Goal: Information Seeking & Learning: Check status

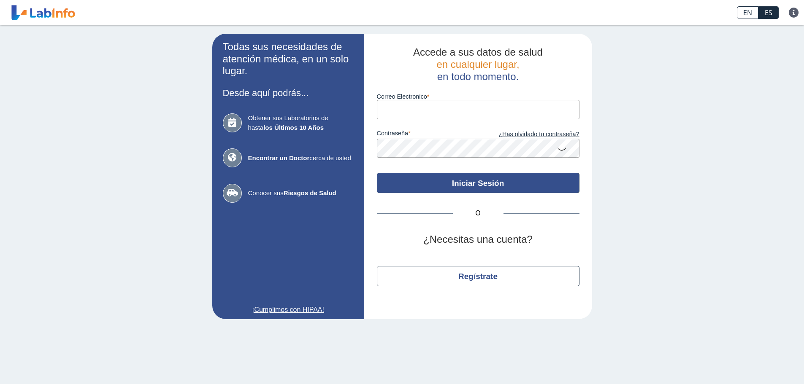
type input "[EMAIL_ADDRESS][DOMAIN_NAME]"
click at [492, 188] on button "Iniciar Sesión" at bounding box center [478, 183] width 203 height 20
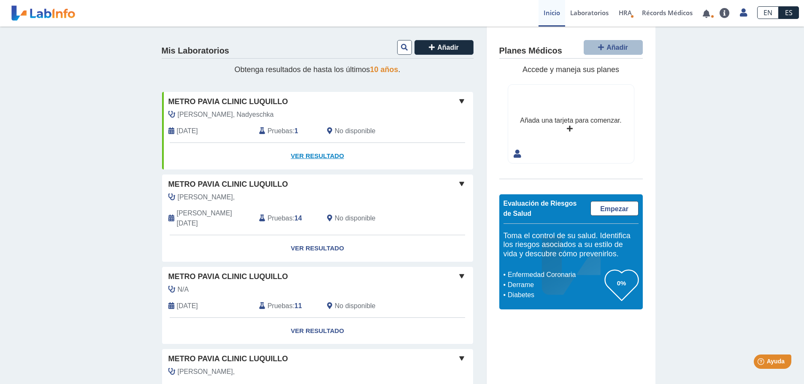
click at [311, 157] on link "Ver Resultado" at bounding box center [317, 156] width 311 height 27
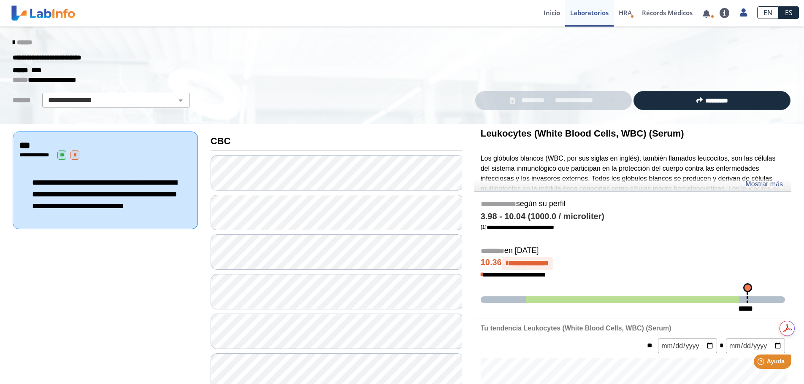
click at [78, 149] on div "***" at bounding box center [105, 146] width 172 height 10
click at [76, 155] on span "*" at bounding box center [74, 155] width 9 height 9
click at [767, 185] on link "Mostrar más" at bounding box center [764, 184] width 38 height 10
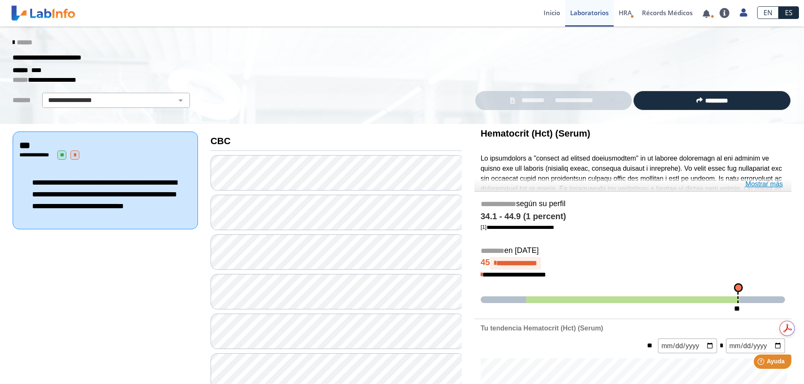
click at [765, 184] on link "Mostrar más" at bounding box center [764, 184] width 38 height 10
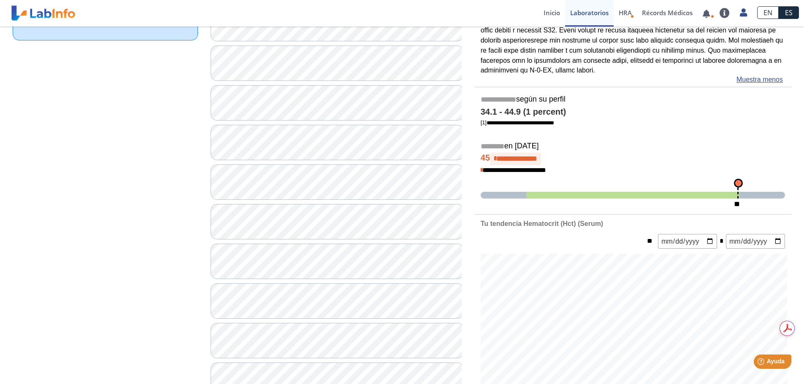
scroll to position [211, 0]
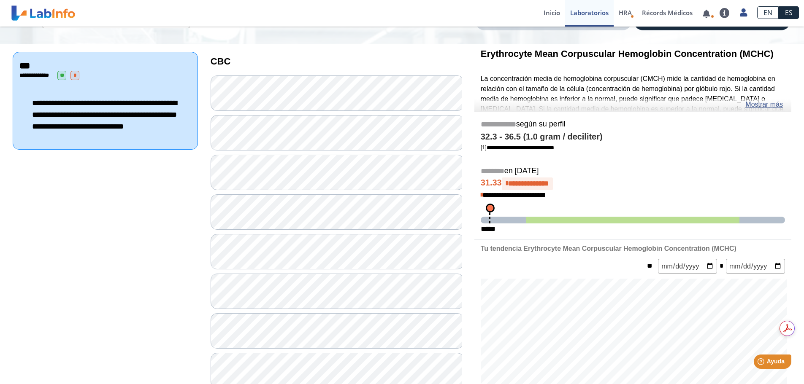
scroll to position [42, 0]
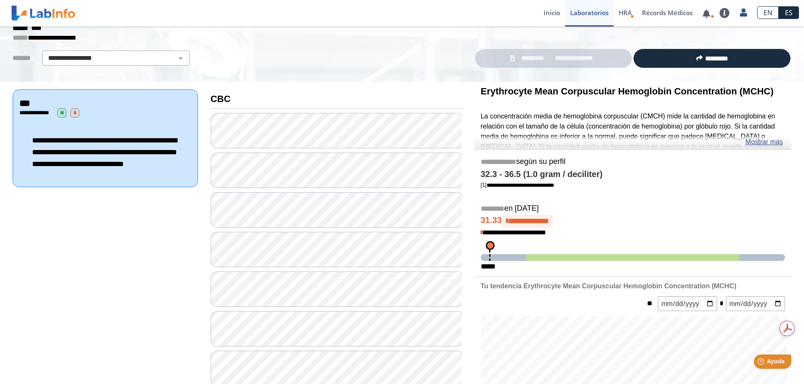
click at [762, 145] on link "Mostrar más" at bounding box center [764, 142] width 38 height 10
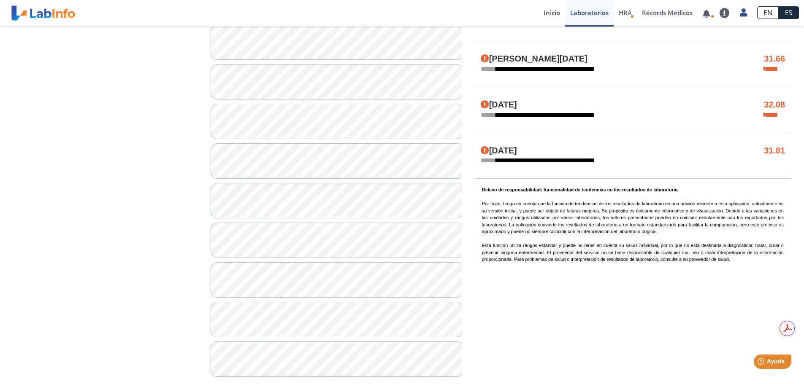
scroll to position [581, 0]
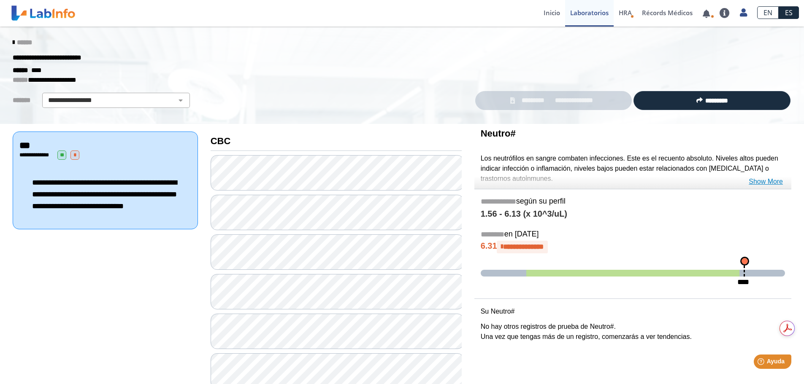
click at [771, 181] on link "Show More" at bounding box center [766, 182] width 34 height 10
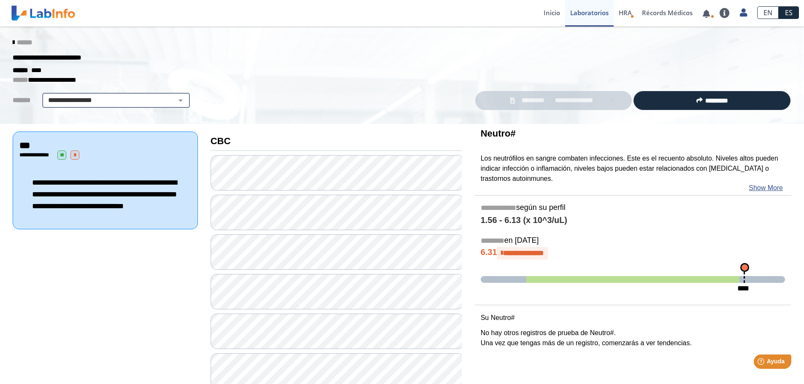
click at [129, 104] on select "**********" at bounding box center [116, 100] width 143 height 10
select select "***"
click at [45, 95] on select "**********" at bounding box center [116, 100] width 143 height 10
click at [628, 11] on span "HRA" at bounding box center [625, 12] width 13 height 8
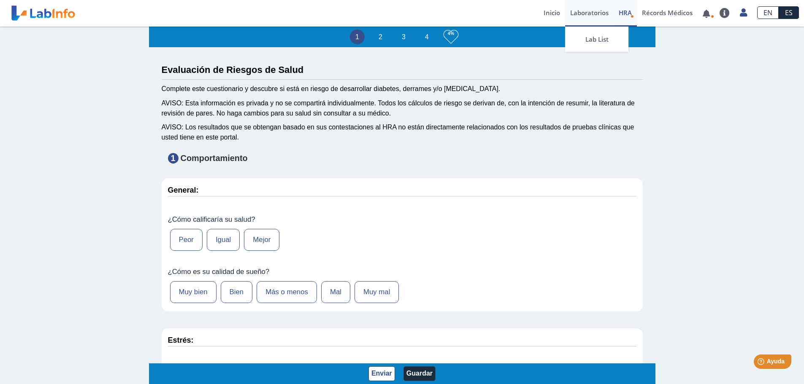
click at [591, 14] on link "Laboratorios" at bounding box center [589, 13] width 49 height 27
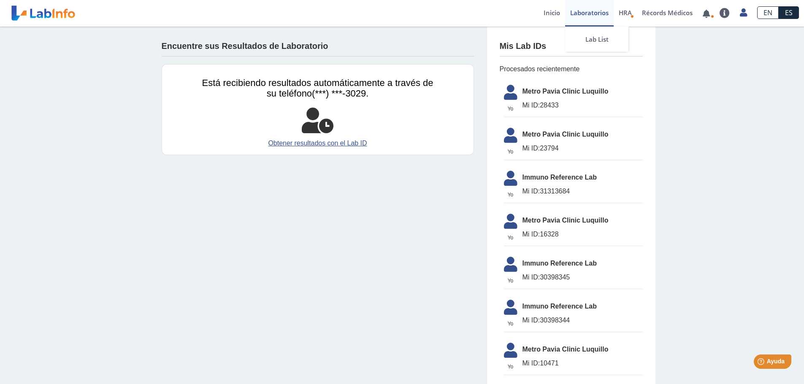
click at [591, 16] on link "Laboratorios" at bounding box center [589, 13] width 49 height 27
click at [550, 89] on span "Metro Pavia Clinic Luquillo" at bounding box center [582, 92] width 120 height 10
click at [315, 144] on link "Obtener resultados con el Lab ID" at bounding box center [317, 143] width 231 height 10
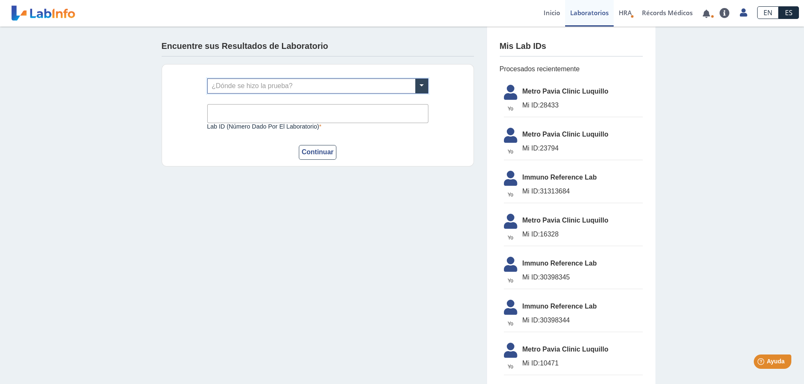
drag, startPoint x: 541, startPoint y: 107, endPoint x: 497, endPoint y: 112, distance: 44.6
click at [541, 107] on span "Mi ID: 28433" at bounding box center [582, 105] width 120 height 10
click at [507, 97] on icon at bounding box center [511, 95] width 24 height 20
click at [504, 89] on icon at bounding box center [511, 95] width 24 height 20
click at [541, 90] on span "Metro Pavia Clinic Luquillo" at bounding box center [582, 92] width 120 height 10
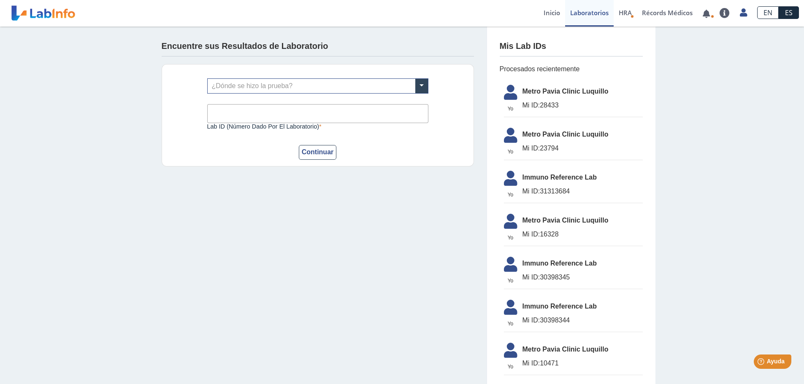
click at [35, 10] on link at bounding box center [43, 13] width 70 height 21
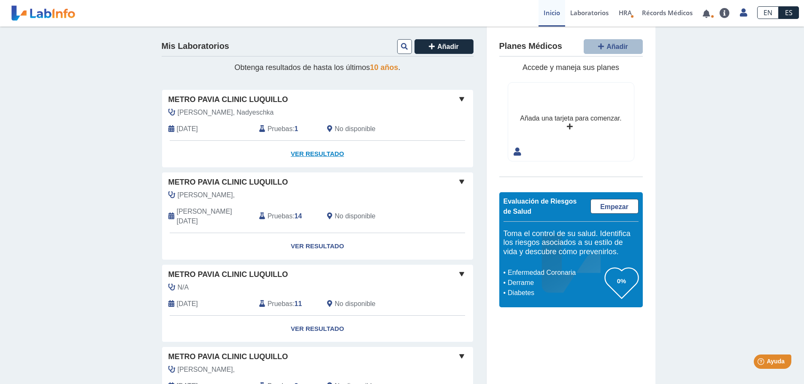
click at [311, 152] on link "Ver Resultado" at bounding box center [317, 154] width 311 height 27
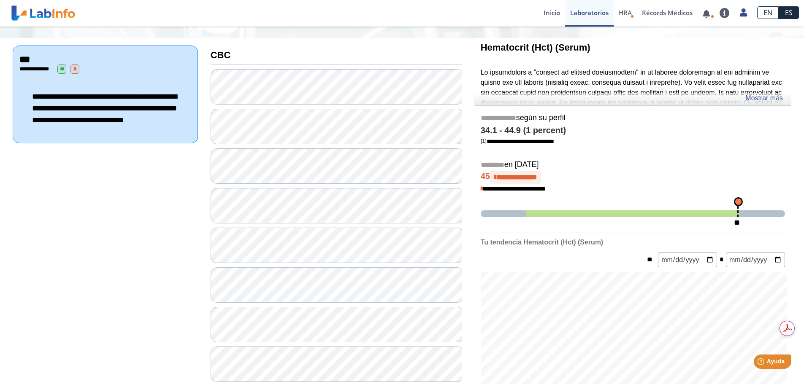
scroll to position [84, 0]
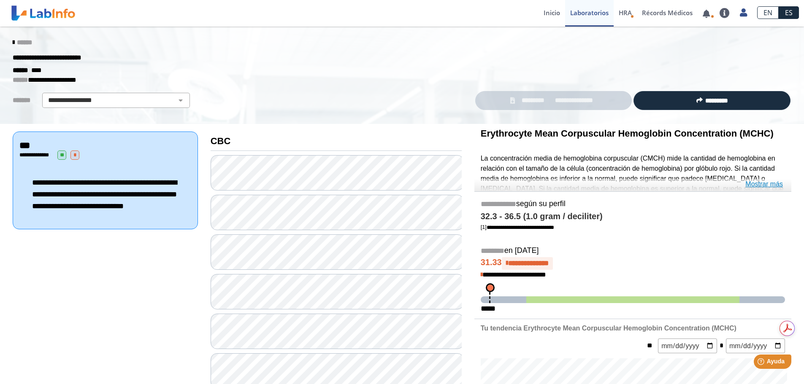
click at [768, 183] on link "Mostrar más" at bounding box center [764, 184] width 38 height 10
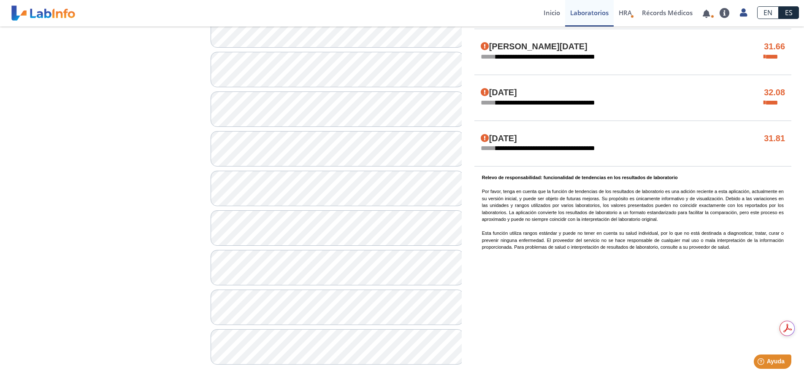
scroll to position [581, 0]
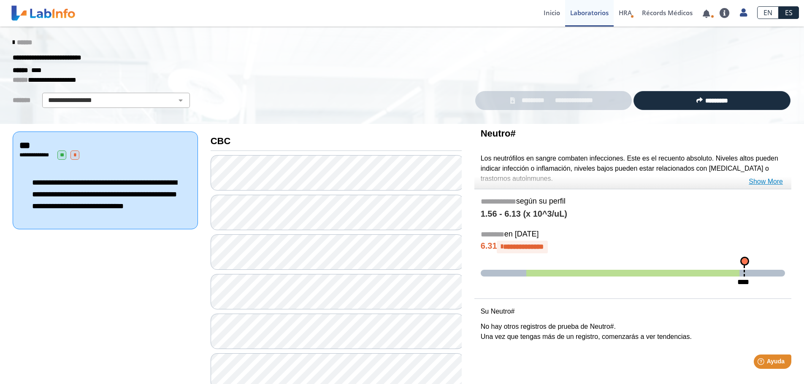
click at [766, 180] on link "Show More" at bounding box center [766, 182] width 34 height 10
